Goal: Task Accomplishment & Management: Manage account settings

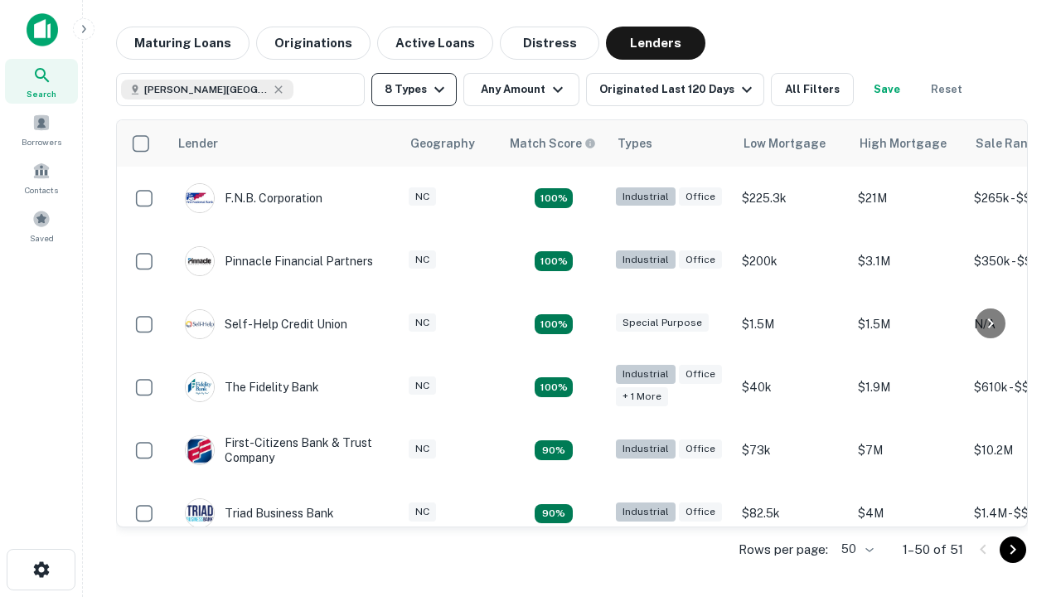
click at [414, 90] on button "8 Types" at bounding box center [413, 89] width 85 height 33
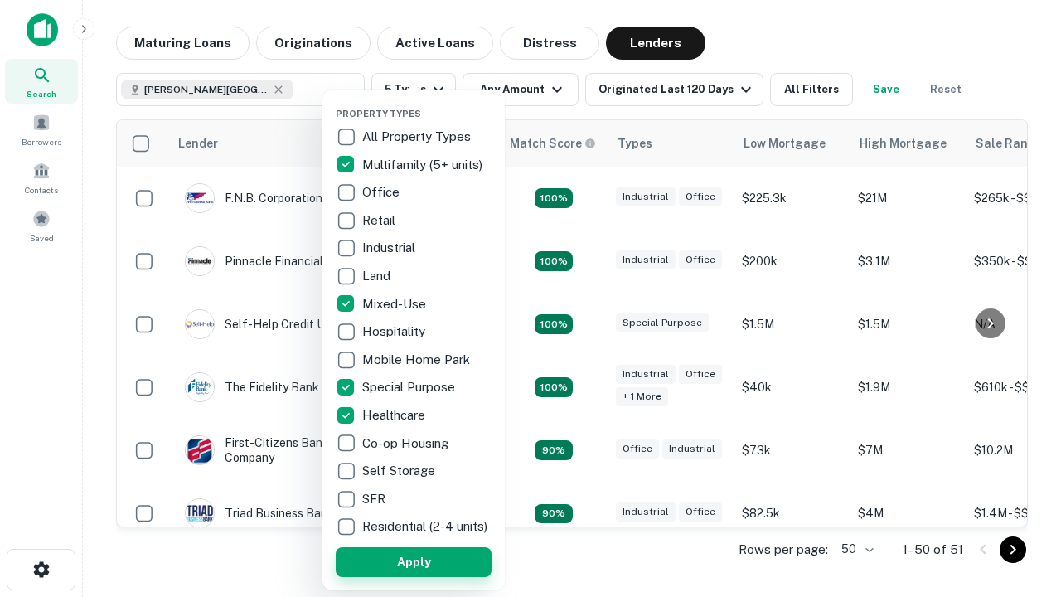
click at [414, 561] on button "Apply" at bounding box center [414, 562] width 156 height 30
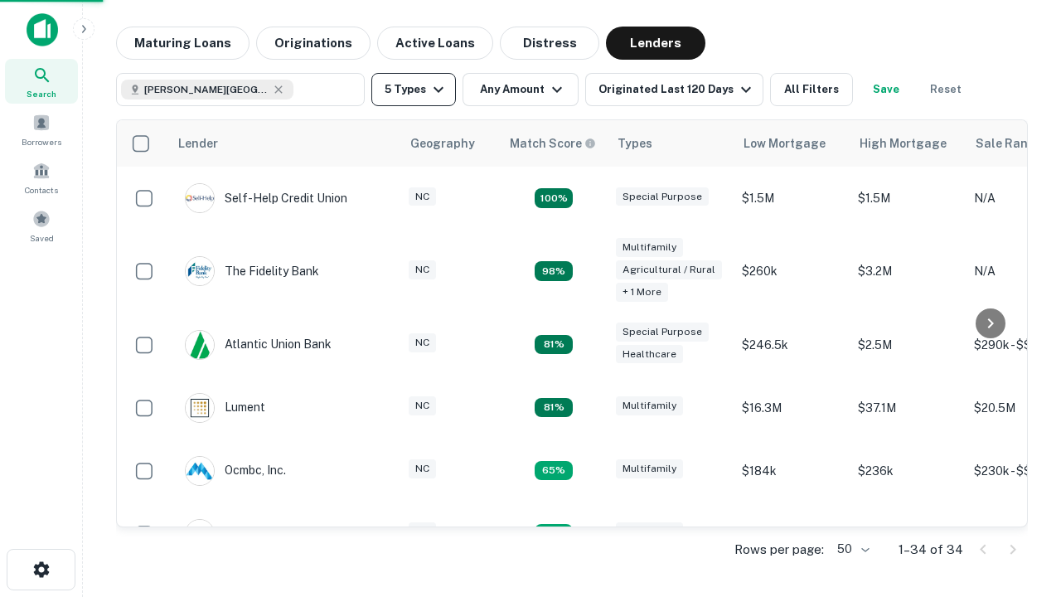
click at [414, 90] on button "5 Types" at bounding box center [413, 89] width 85 height 33
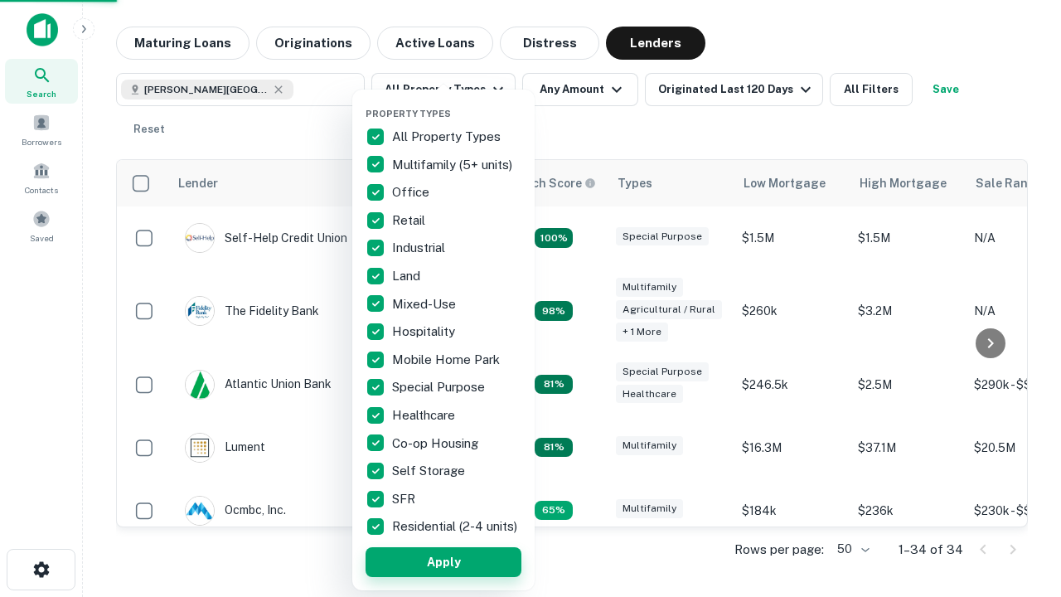
click at [443, 561] on button "Apply" at bounding box center [443, 562] width 156 height 30
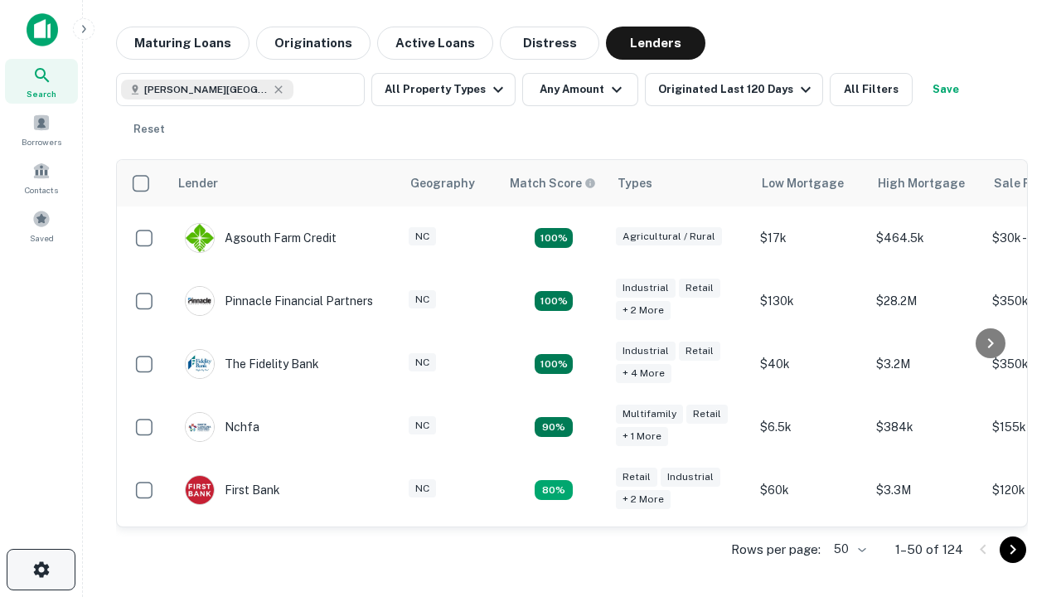
click at [41, 569] on icon "button" at bounding box center [41, 569] width 20 height 20
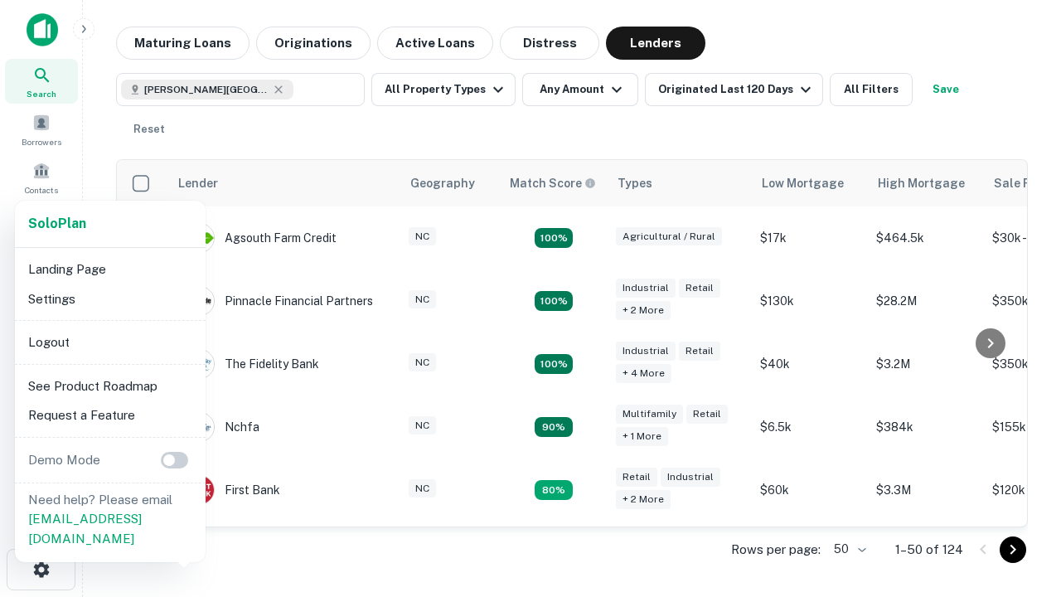
click at [109, 341] on li "Logout" at bounding box center [110, 342] width 177 height 30
